Goal: Check status: Check status

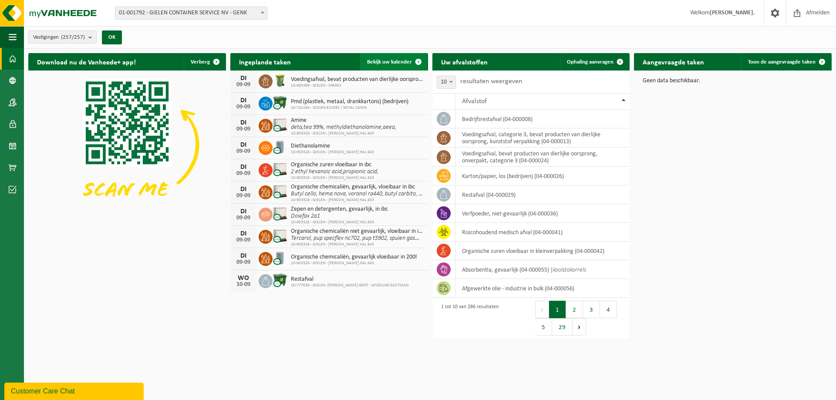
click at [400, 64] on span "Bekijk uw kalender" at bounding box center [389, 62] width 45 height 6
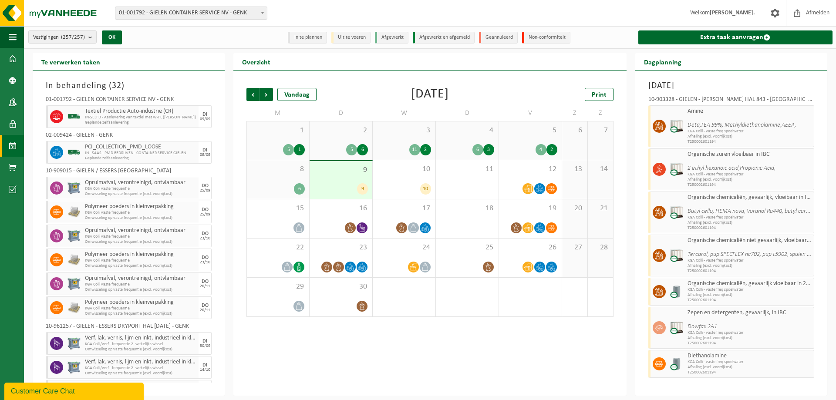
click at [205, 14] on span "01-001792 - GIELEN CONTAINER SERVICE NV - GENK" at bounding box center [191, 13] width 152 height 12
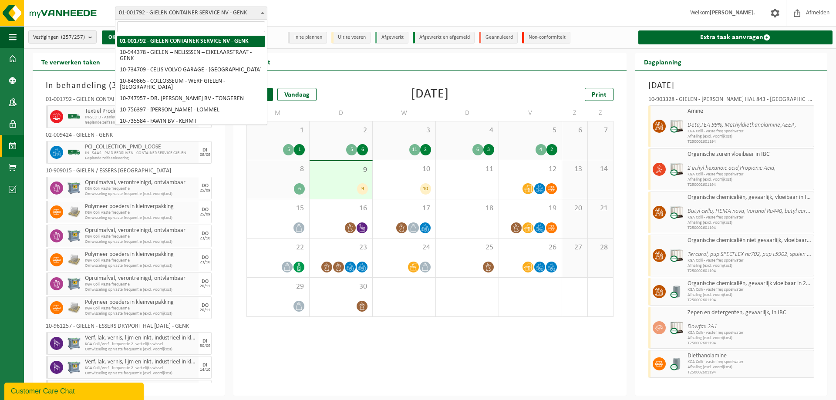
click at [204, 27] on input "search" at bounding box center [191, 26] width 148 height 11
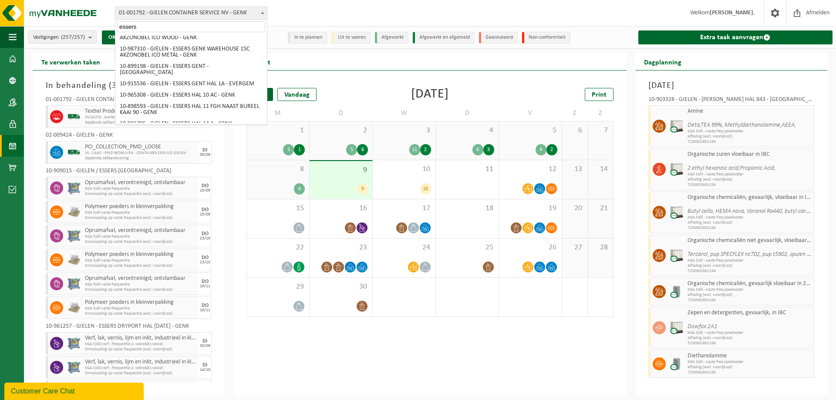
scroll to position [279, 0]
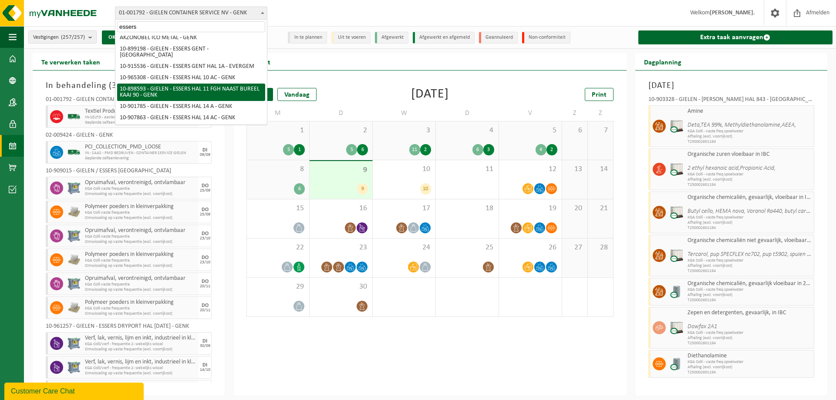
type input "essers"
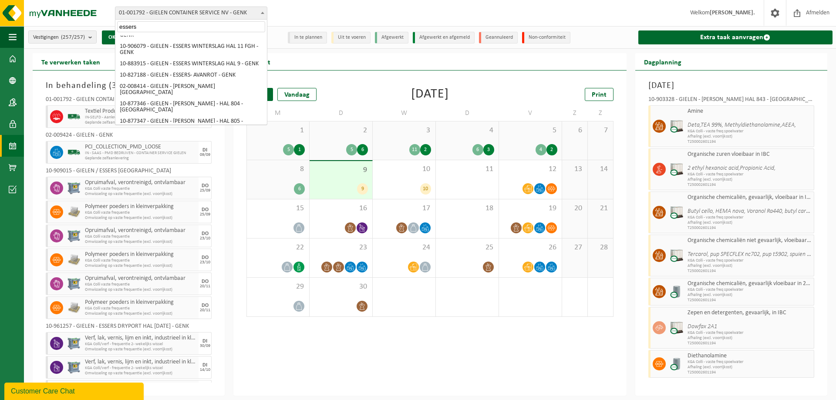
scroll to position [540, 0]
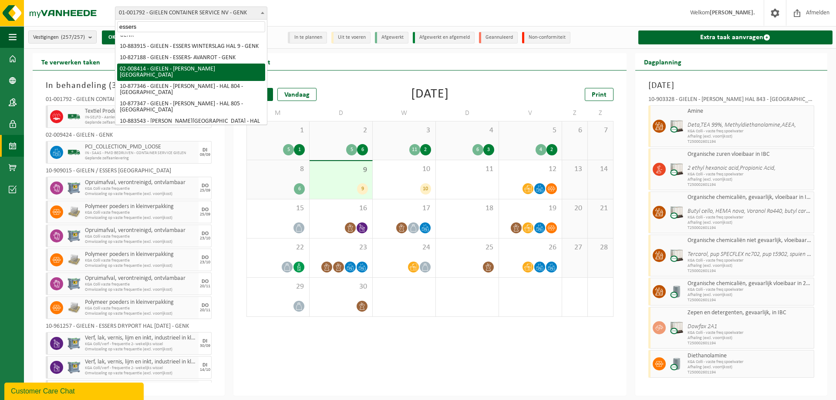
select select "10169"
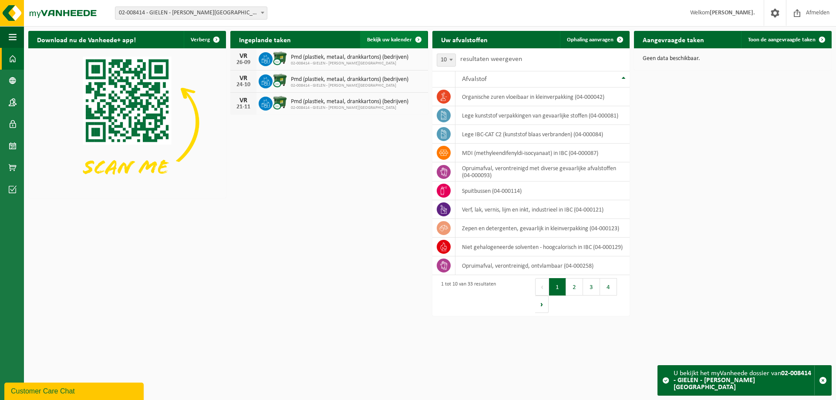
click at [393, 39] on span "Bekijk uw kalender" at bounding box center [389, 40] width 45 height 6
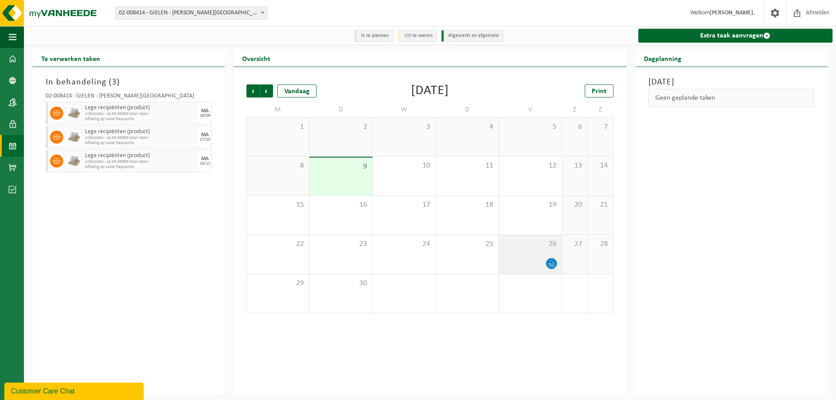
click at [551, 263] on icon at bounding box center [551, 263] width 7 height 7
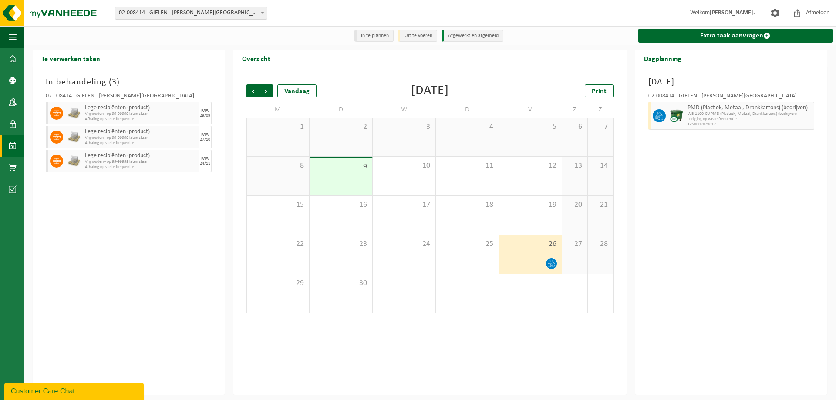
click at [265, 11] on span at bounding box center [262, 12] width 9 height 11
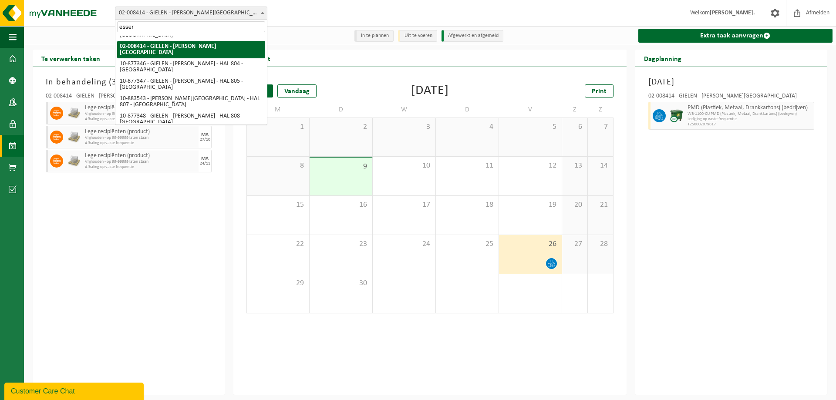
scroll to position [569, 0]
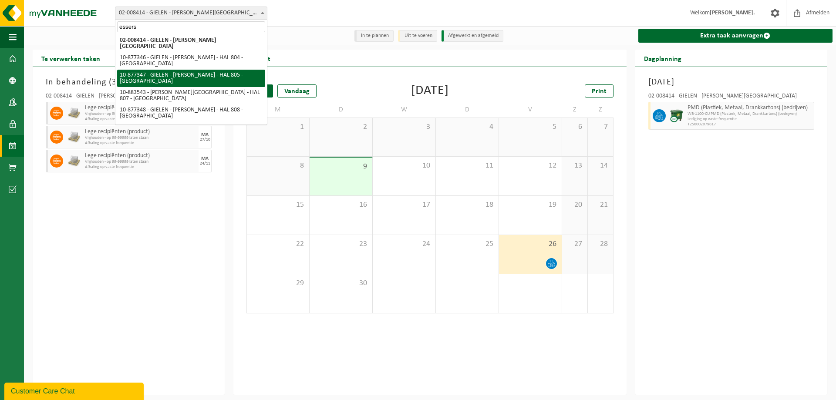
type input "essers"
select select "107945"
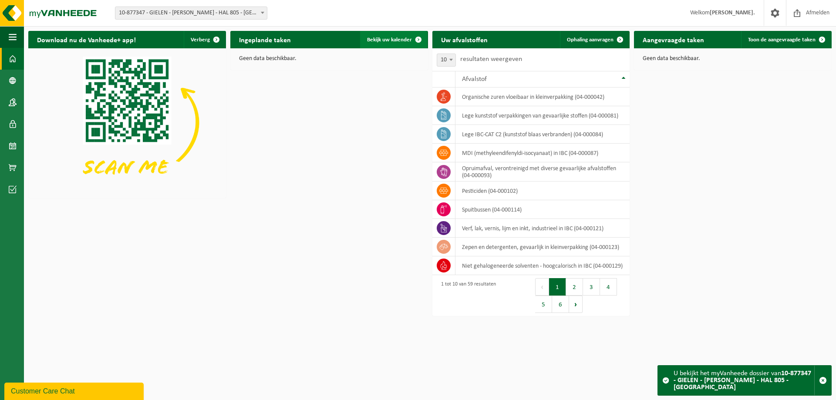
click at [402, 36] on link "Bekijk uw kalender" at bounding box center [393, 39] width 67 height 17
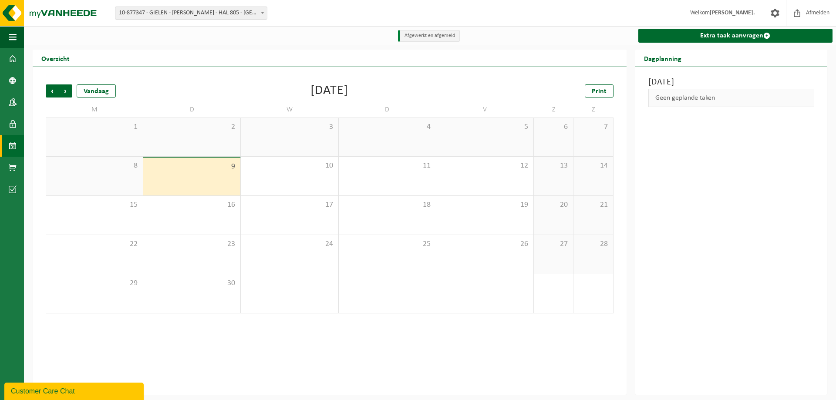
click at [263, 12] on b at bounding box center [262, 13] width 3 height 2
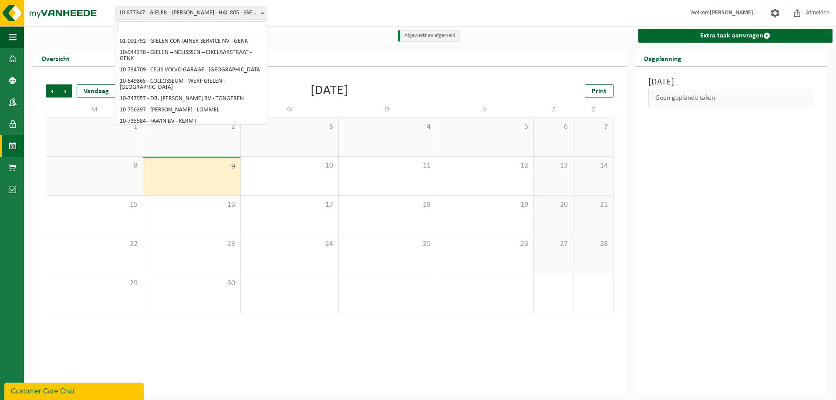
scroll to position [1460, 0]
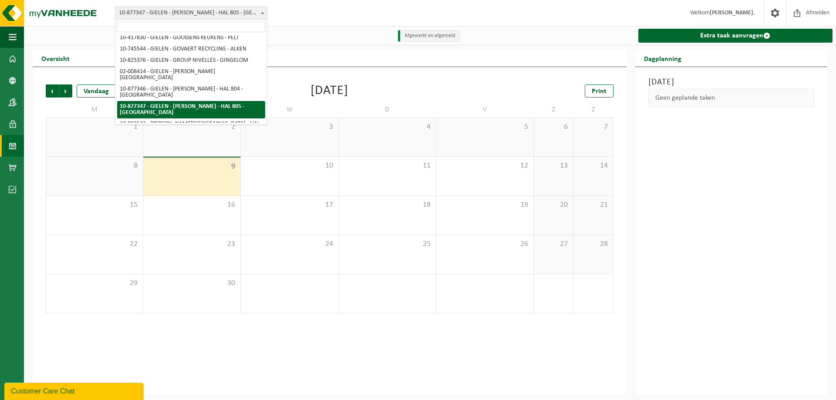
click at [220, 26] on input "search" at bounding box center [191, 26] width 148 height 11
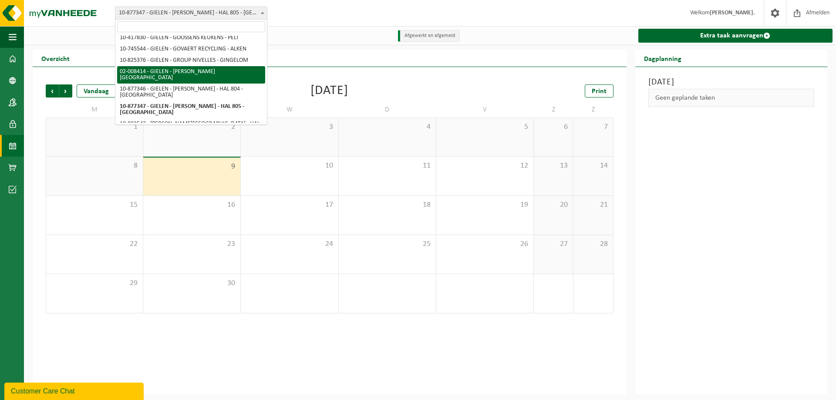
select select "10169"
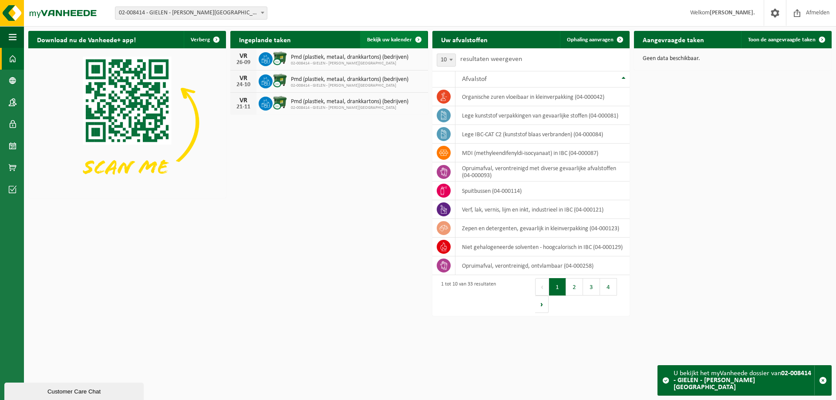
click at [396, 39] on span "Bekijk uw kalender" at bounding box center [389, 40] width 45 height 6
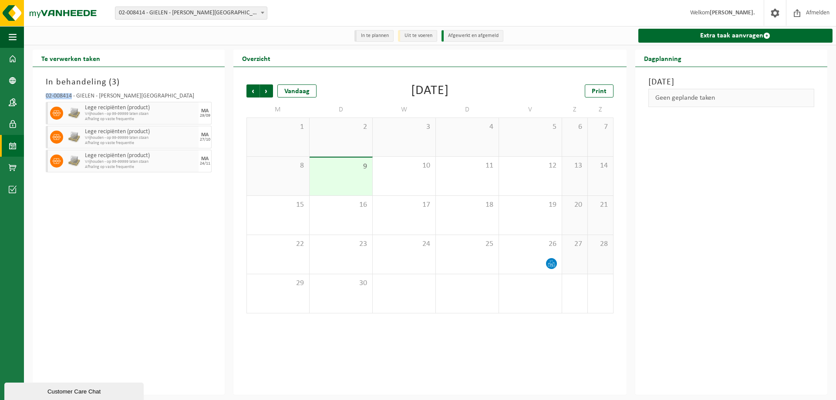
drag, startPoint x: 46, startPoint y: 95, endPoint x: 72, endPoint y: 96, distance: 26.6
click at [72, 96] on div "02-008414 - GIELEN - [PERSON_NAME][GEOGRAPHIC_DATA]" at bounding box center [129, 97] width 166 height 9
copy div "02-008414"
click at [544, 260] on div at bounding box center [531, 264] width 54 height 12
